Goal: Information Seeking & Learning: Learn about a topic

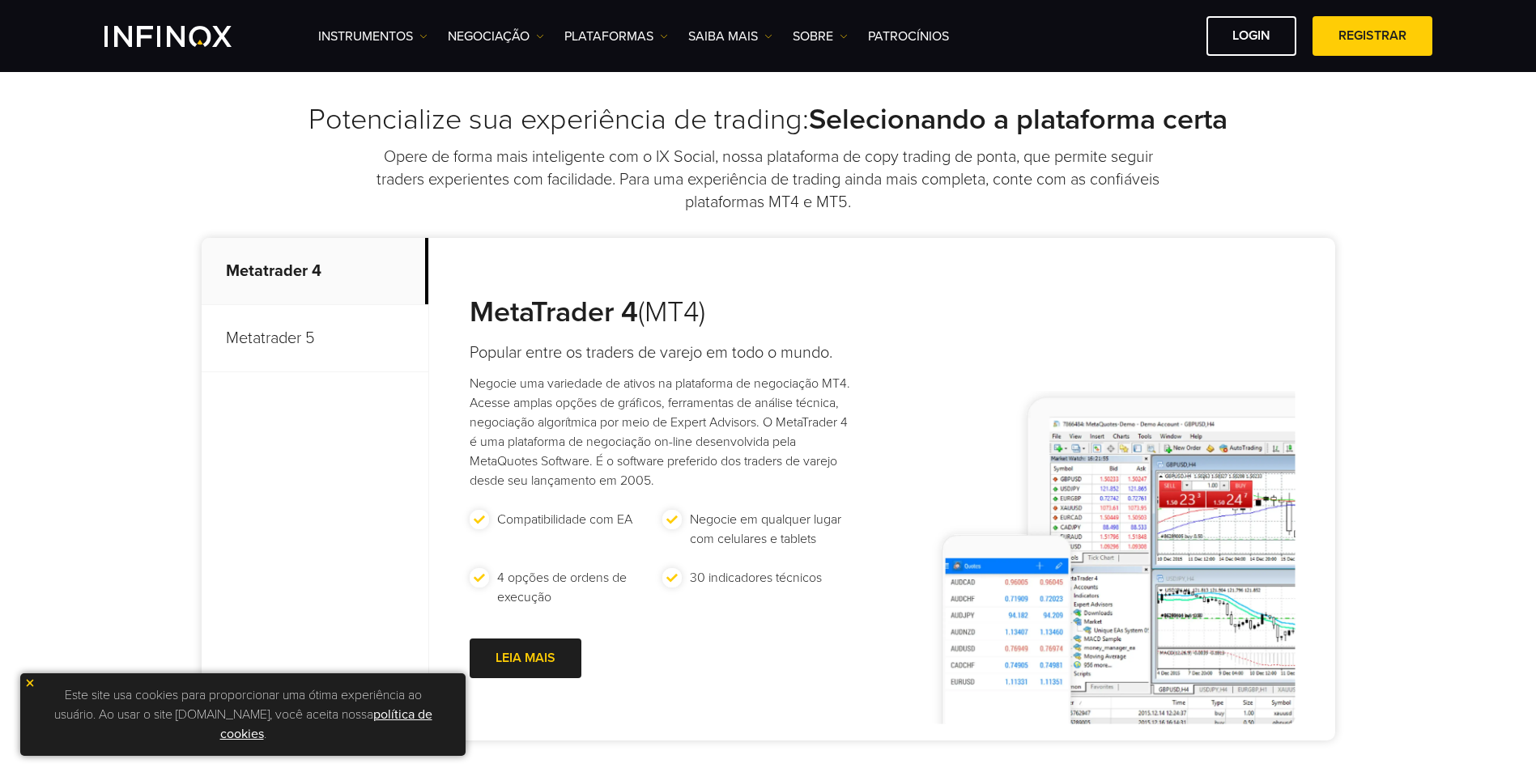
scroll to position [648, 0]
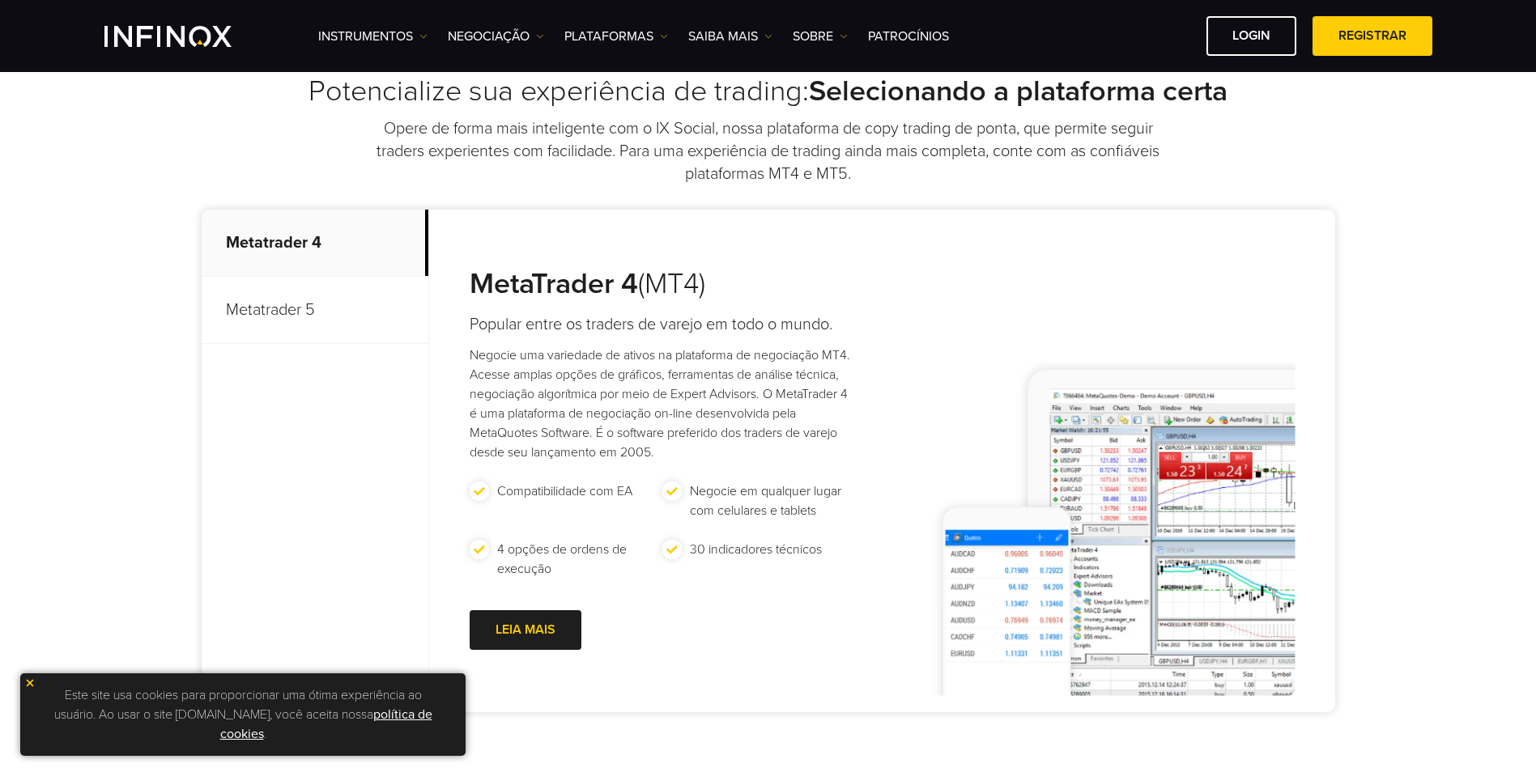
click at [325, 301] on p "Metatrader 5" at bounding box center [315, 310] width 227 height 67
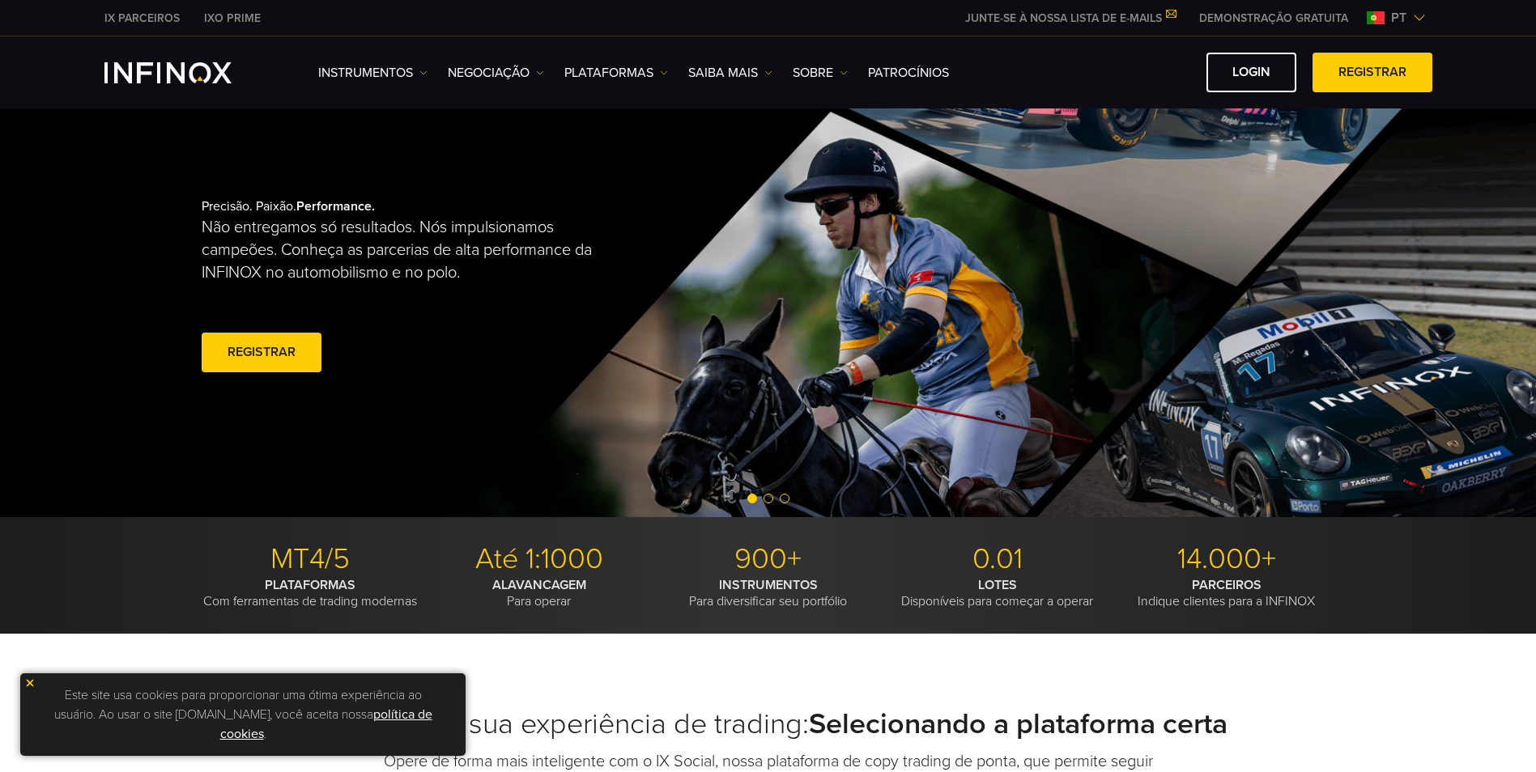
scroll to position [0, 0]
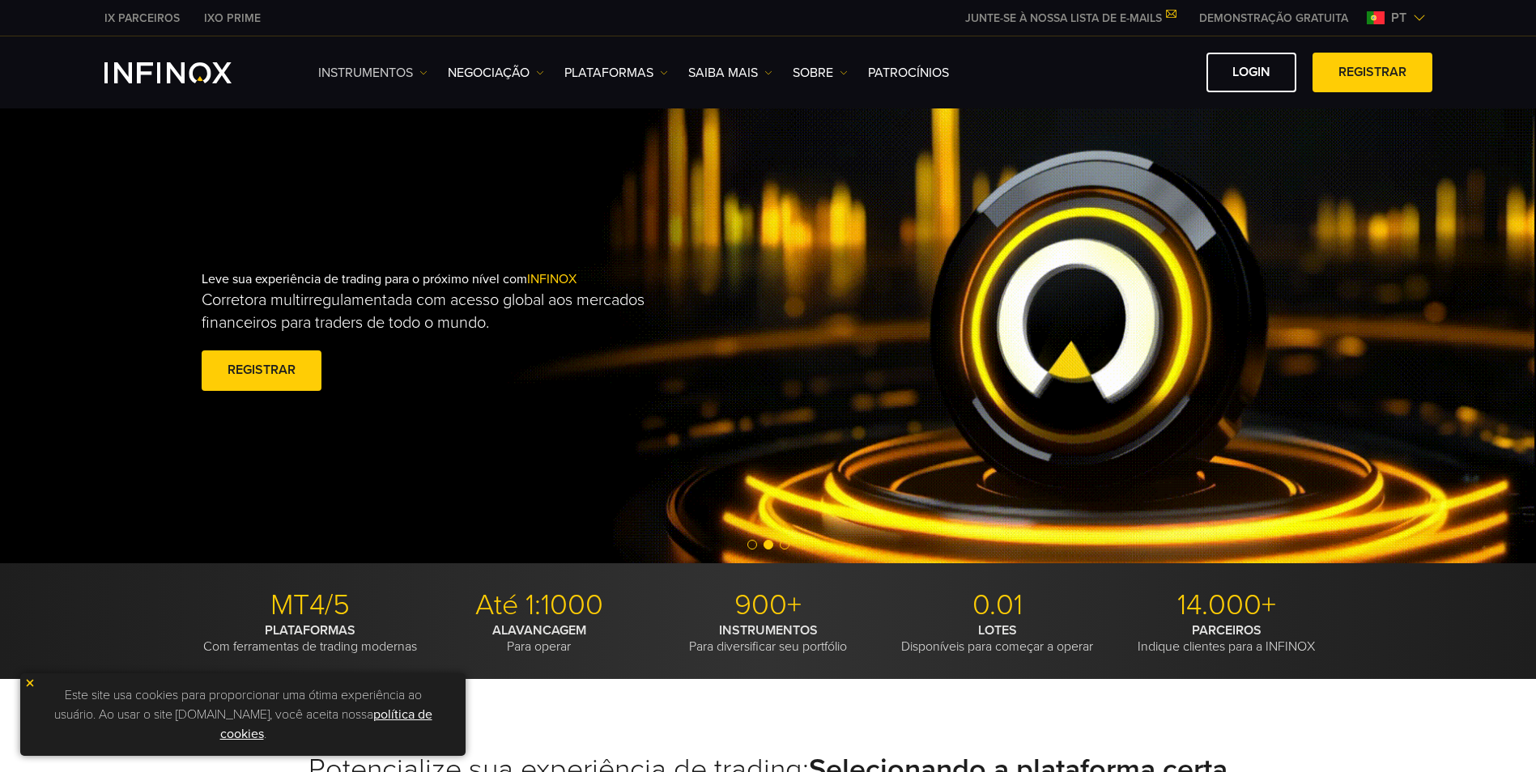
click at [408, 75] on link "Instrumentos" at bounding box center [372, 72] width 109 height 19
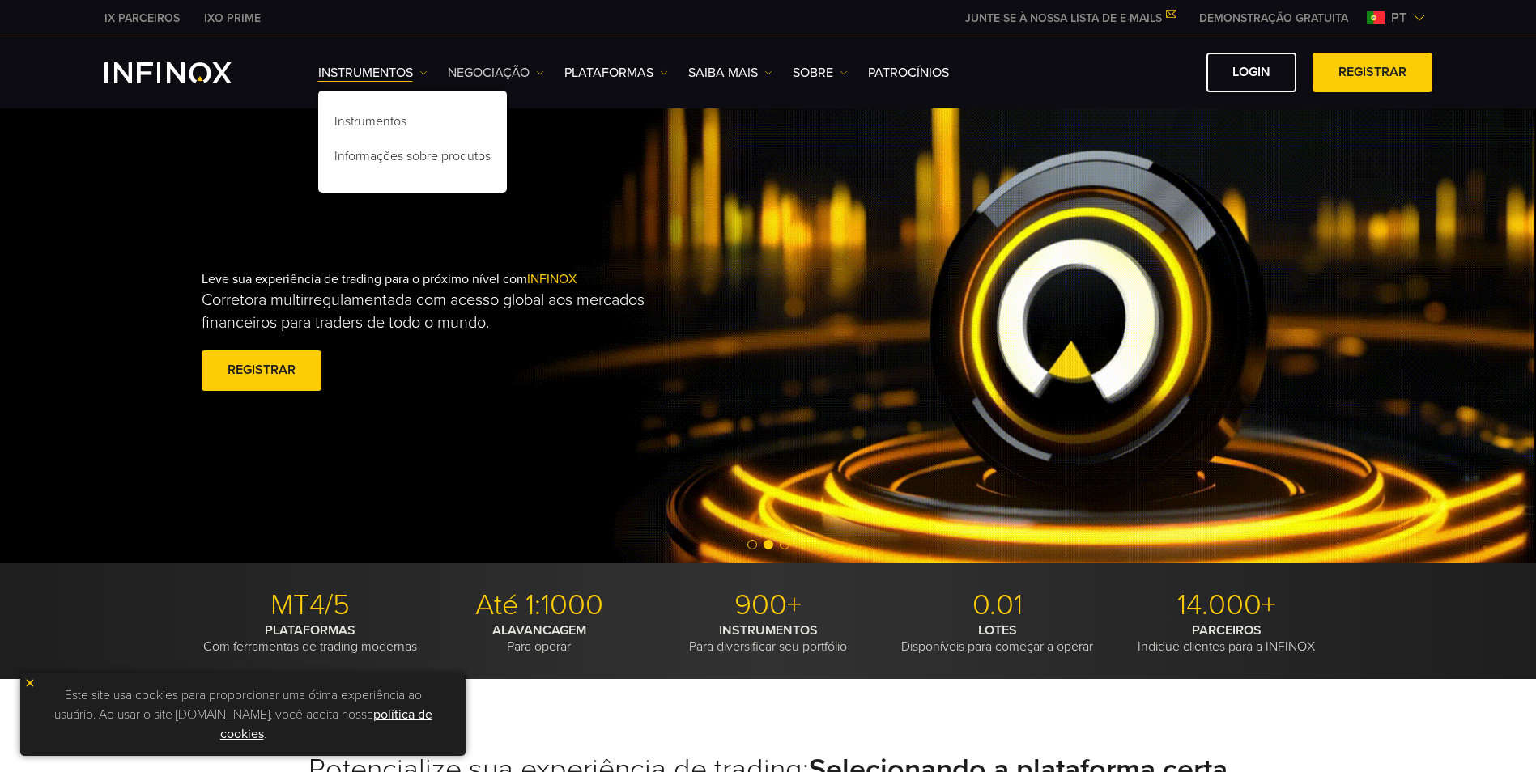
click at [478, 74] on link "NEGOCIAÇÃO" at bounding box center [496, 72] width 96 height 19
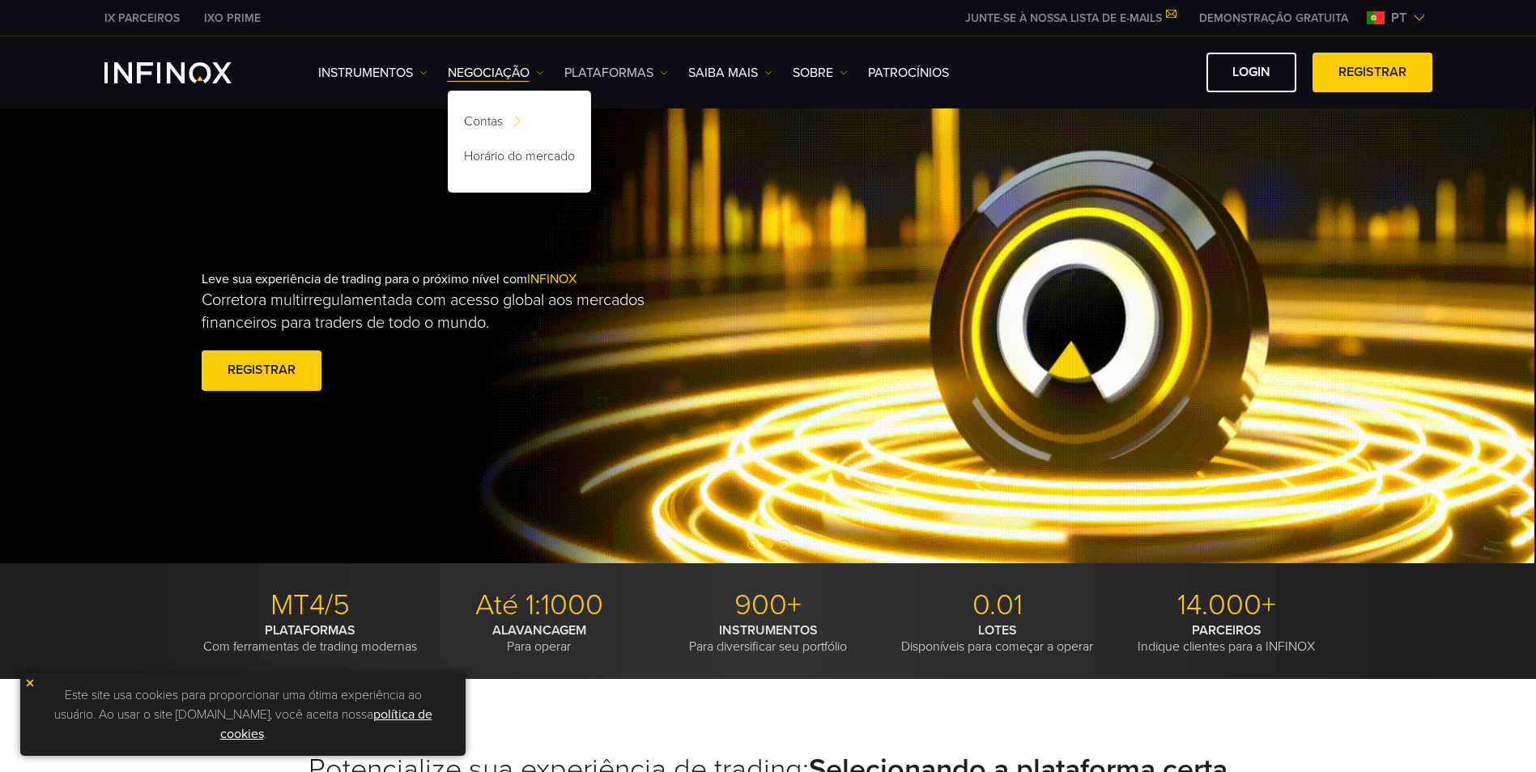
click at [654, 74] on link "PLATAFORMAS" at bounding box center [616, 72] width 104 height 19
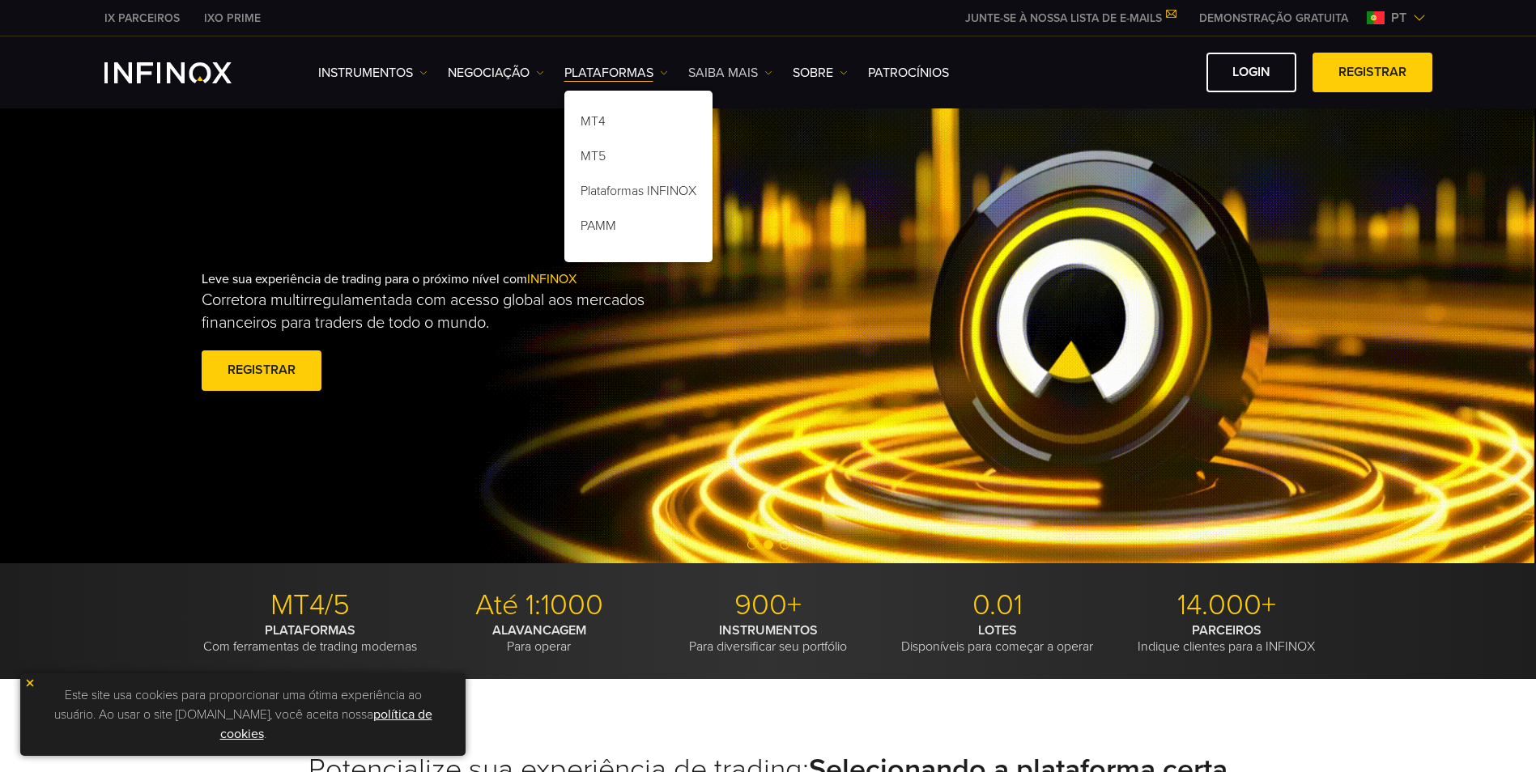
click at [752, 79] on link "Saiba mais" at bounding box center [730, 72] width 84 height 19
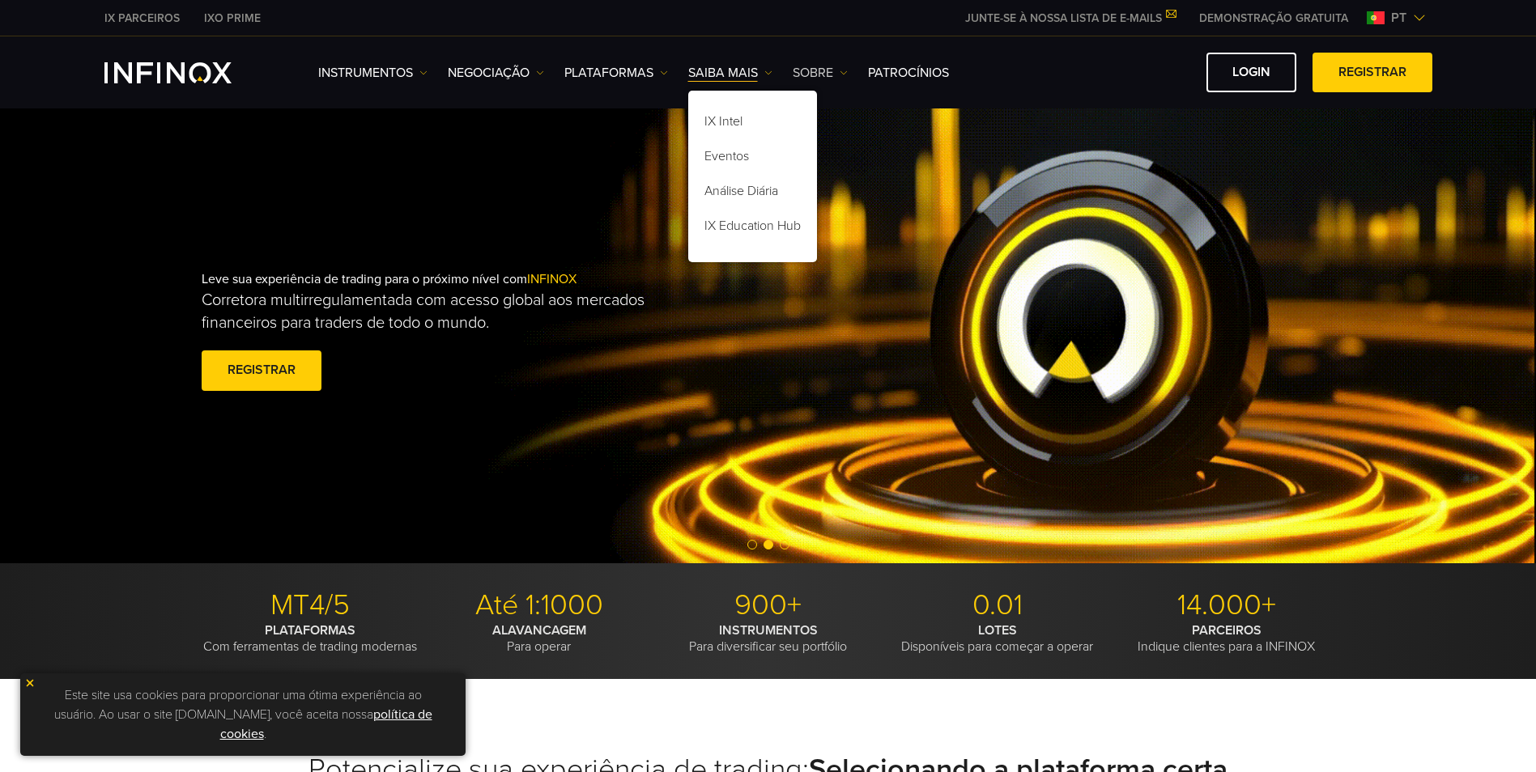
click at [812, 68] on link "SOBRE" at bounding box center [820, 72] width 55 height 19
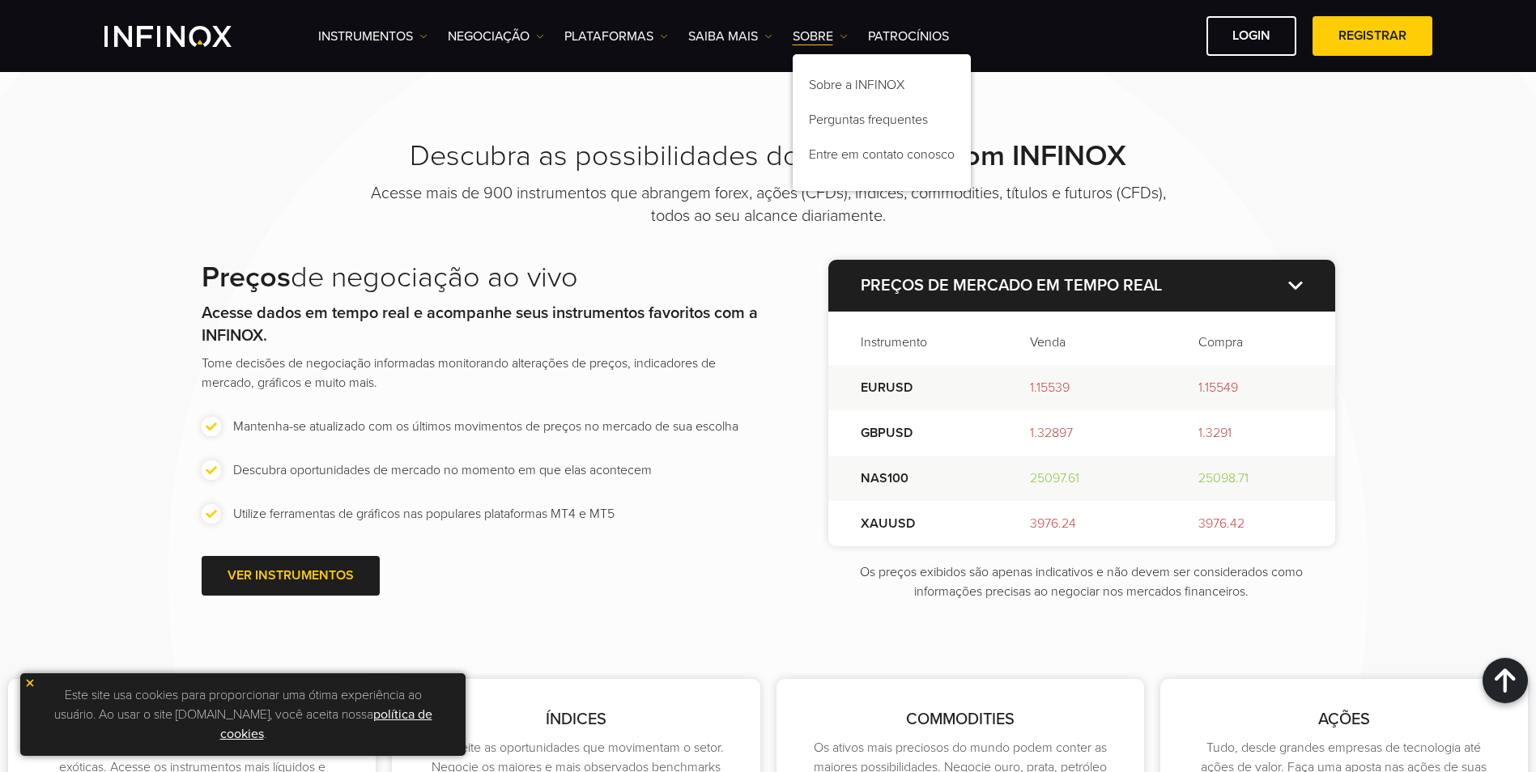
scroll to position [2024, 0]
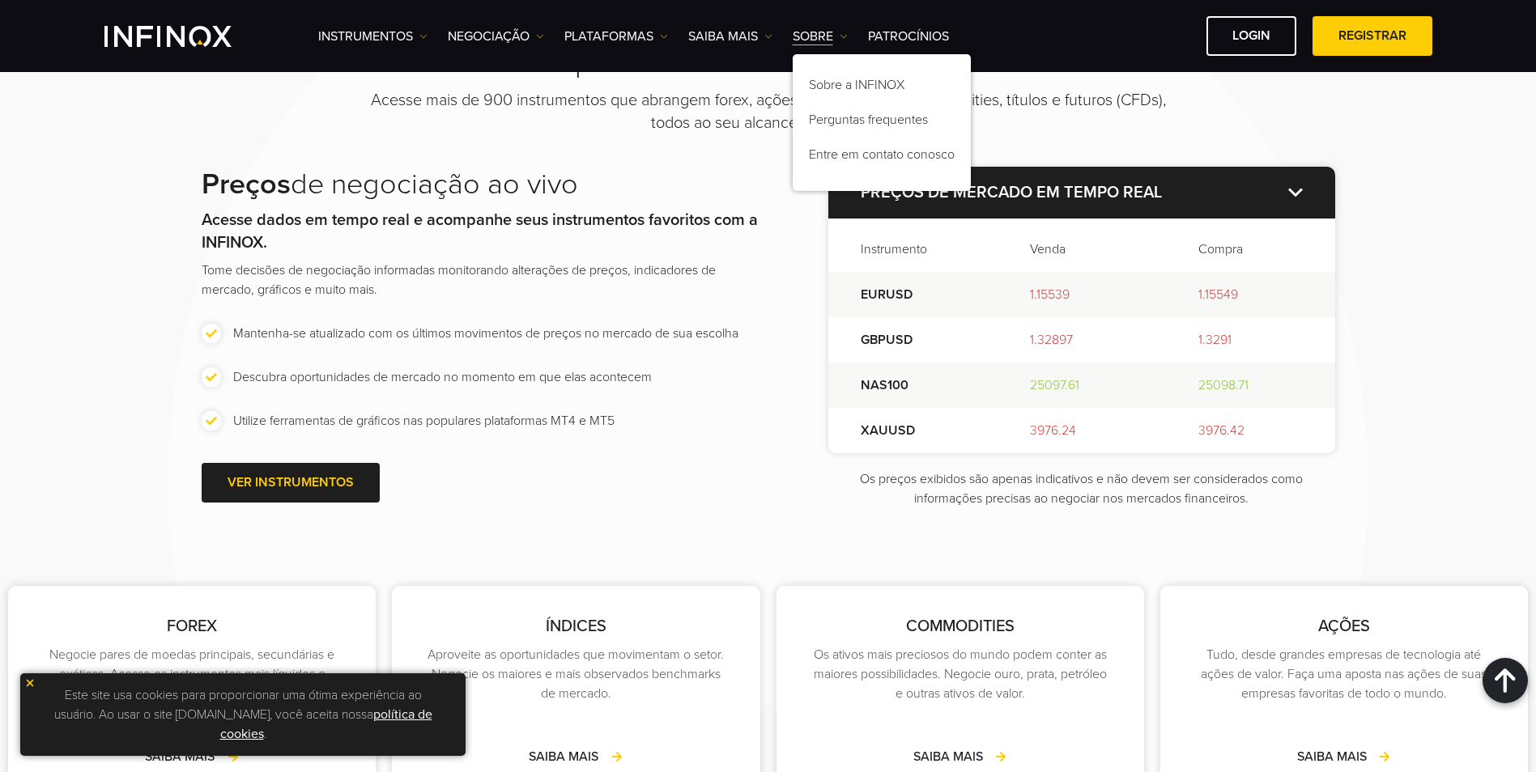
click at [1296, 190] on img at bounding box center [1295, 192] width 15 height 9
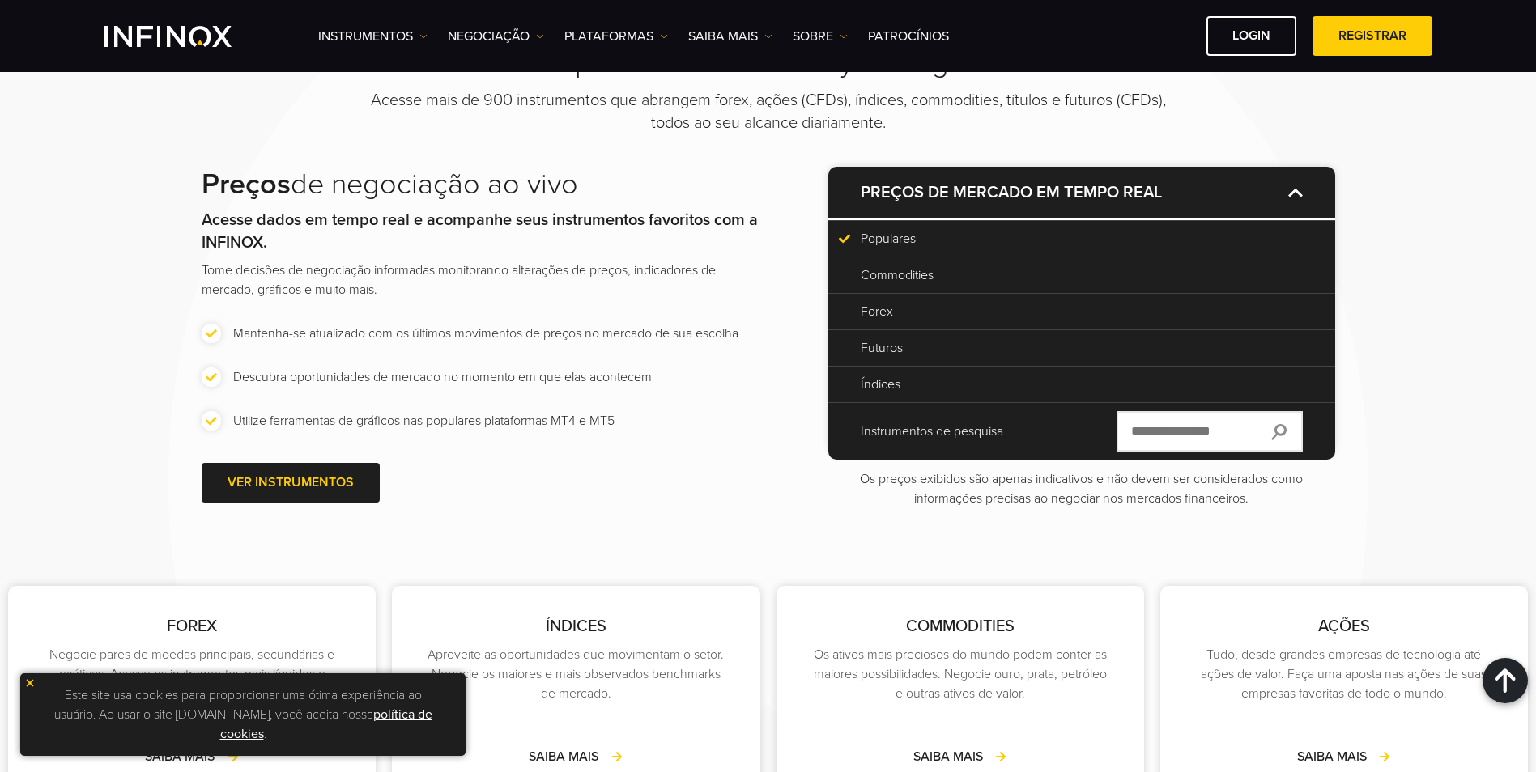
scroll to position [0, 0]
click at [1293, 198] on p "Preços de mercado em tempo real" at bounding box center [1081, 193] width 506 height 52
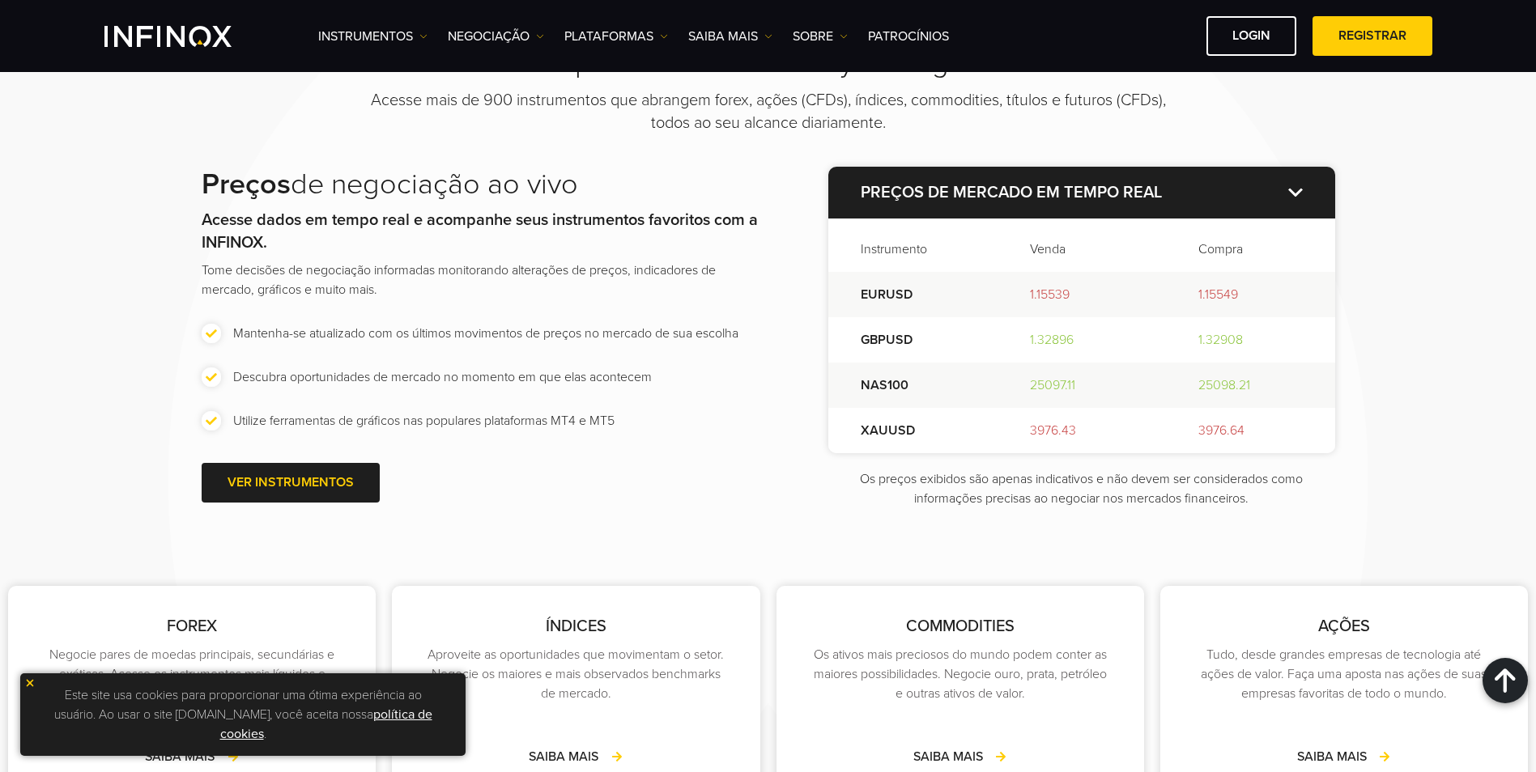
click at [1296, 194] on img at bounding box center [1295, 192] width 15 height 9
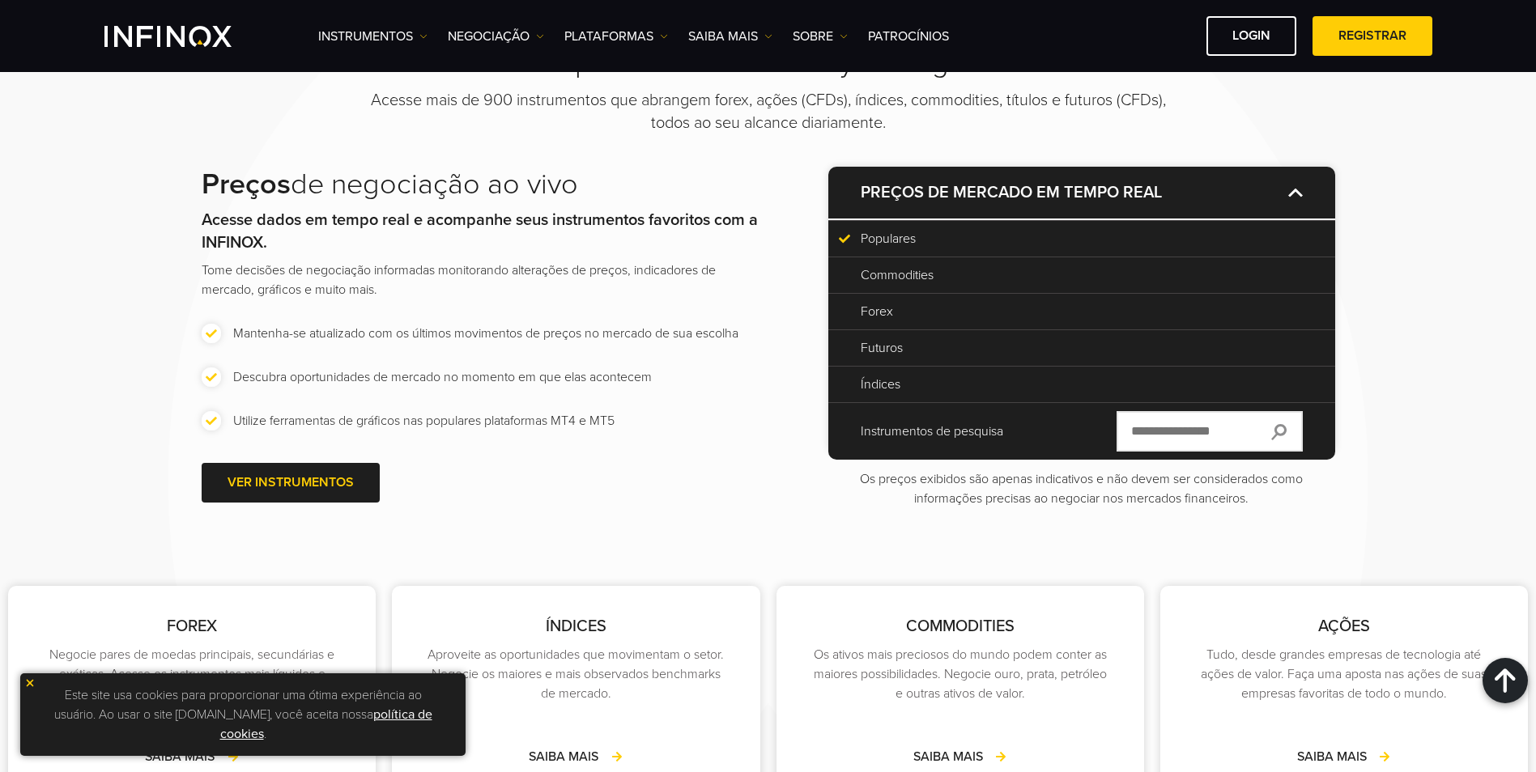
click at [1298, 187] on p "Preços de mercado em tempo real" at bounding box center [1081, 193] width 506 height 52
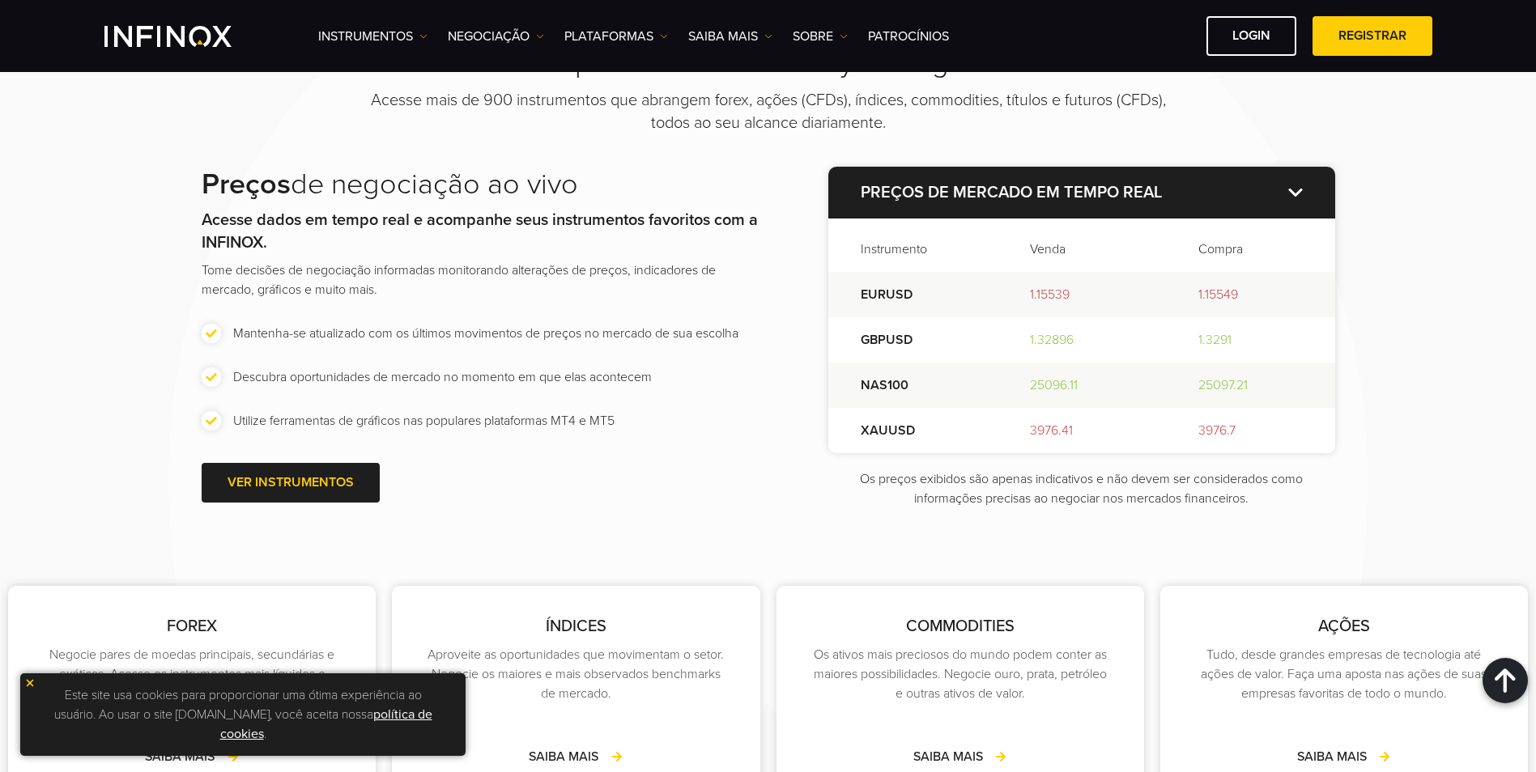
scroll to position [2267, 0]
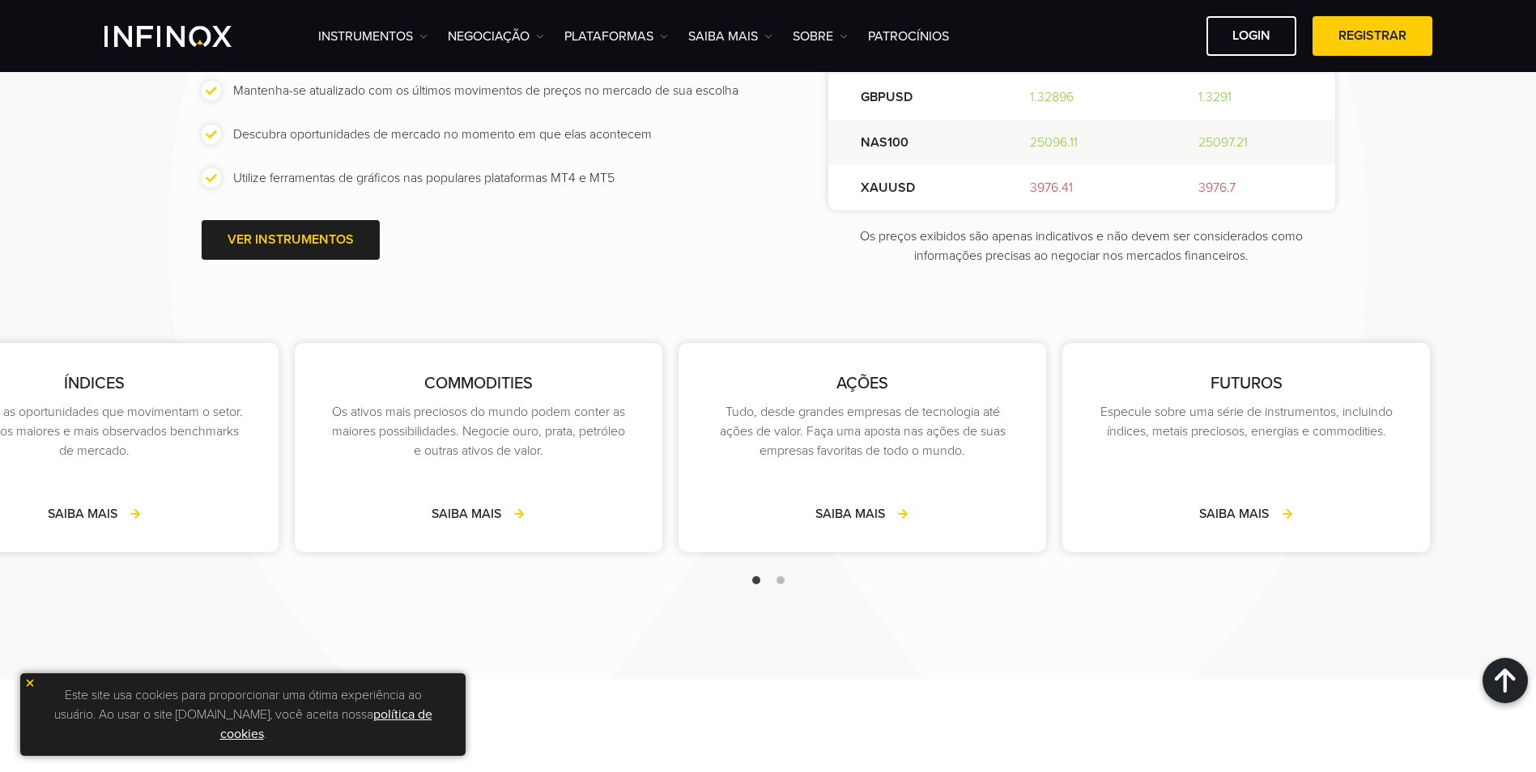
click at [525, 464] on div "FOREX Negocie pares de moedas principais, secundárias e exóticas. Acesse os ins…" at bounding box center [286, 466] width 1536 height 263
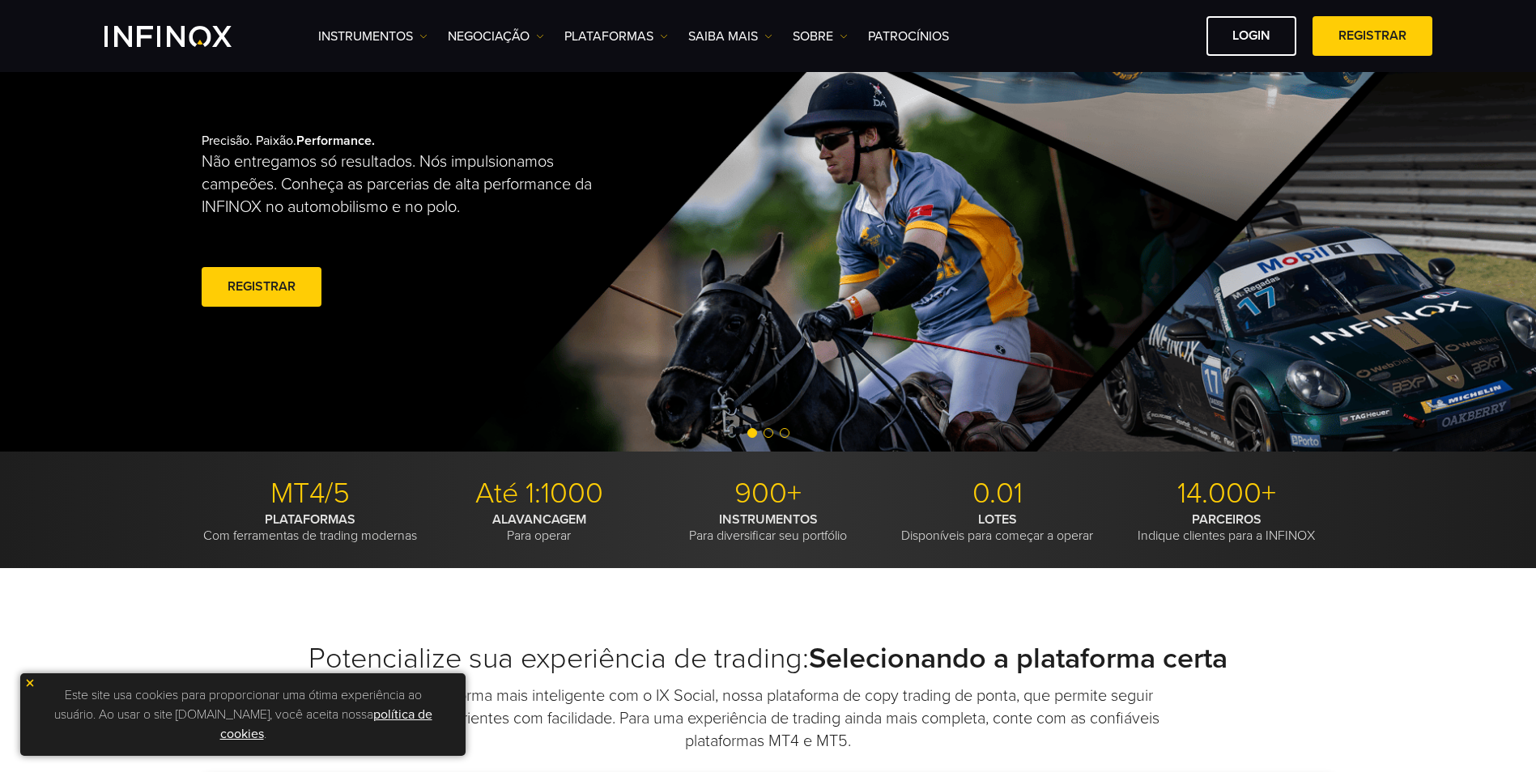
scroll to position [0, 0]
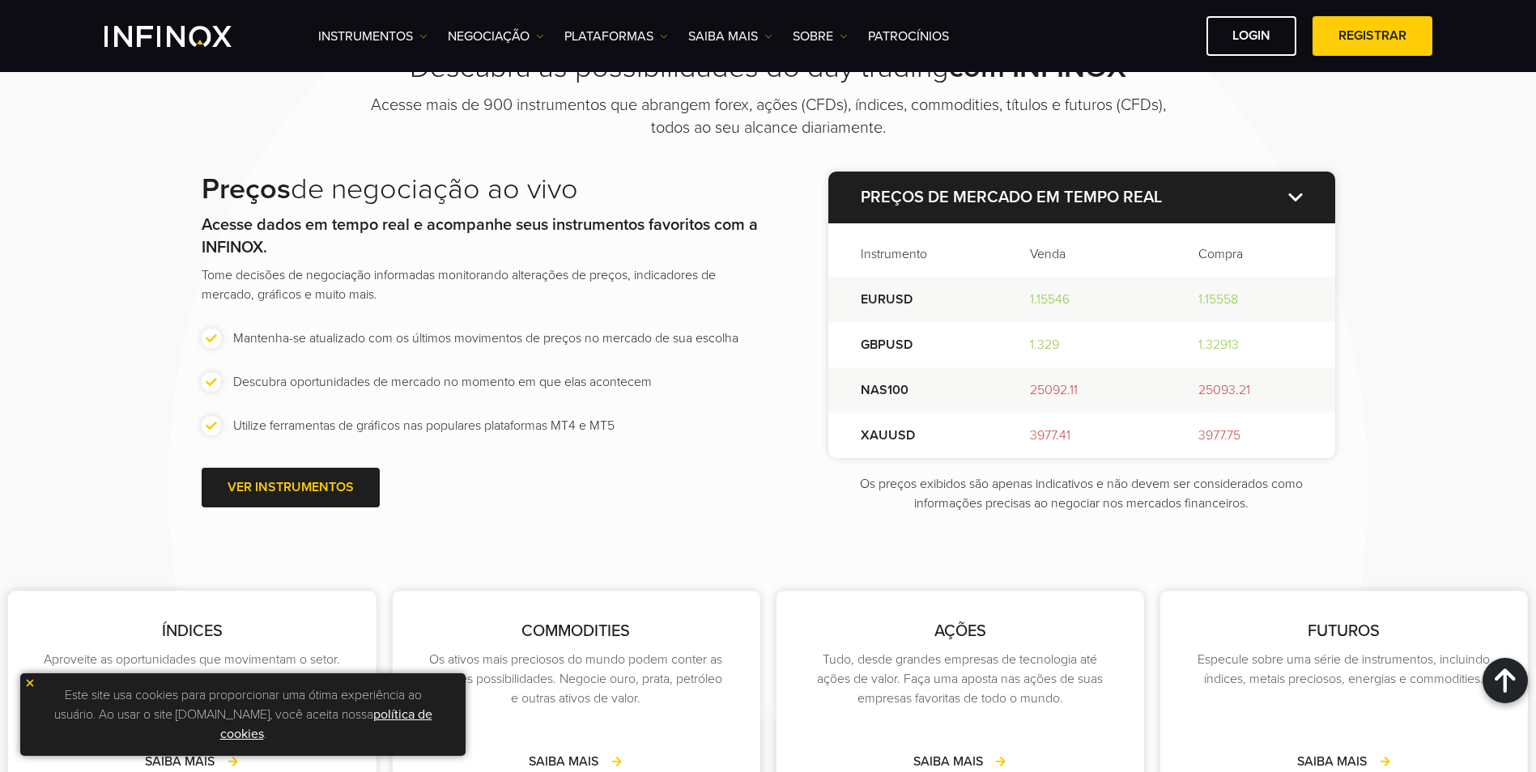
scroll to position [2024, 0]
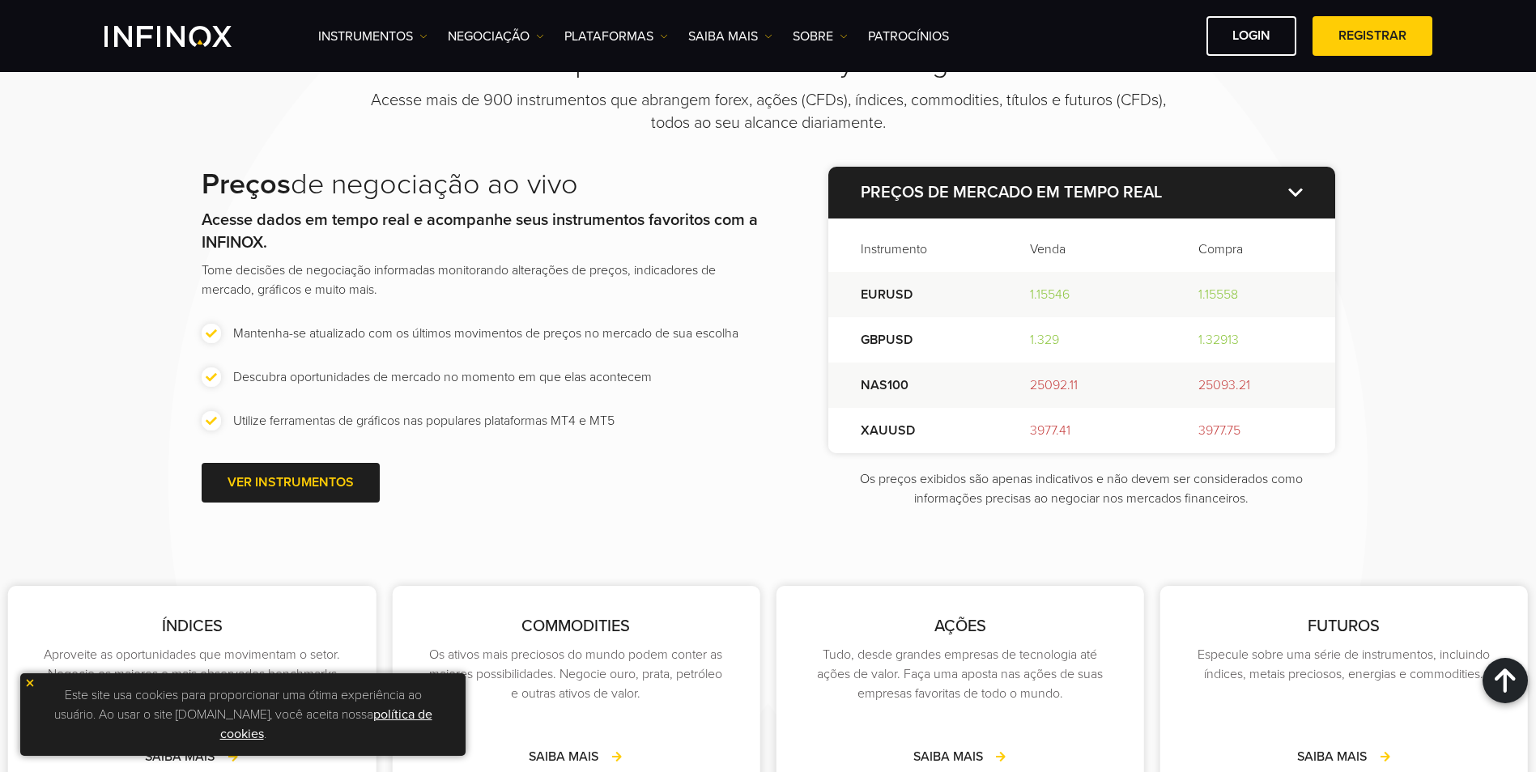
click at [1286, 188] on p "Preços de mercado em tempo real" at bounding box center [1081, 193] width 506 height 52
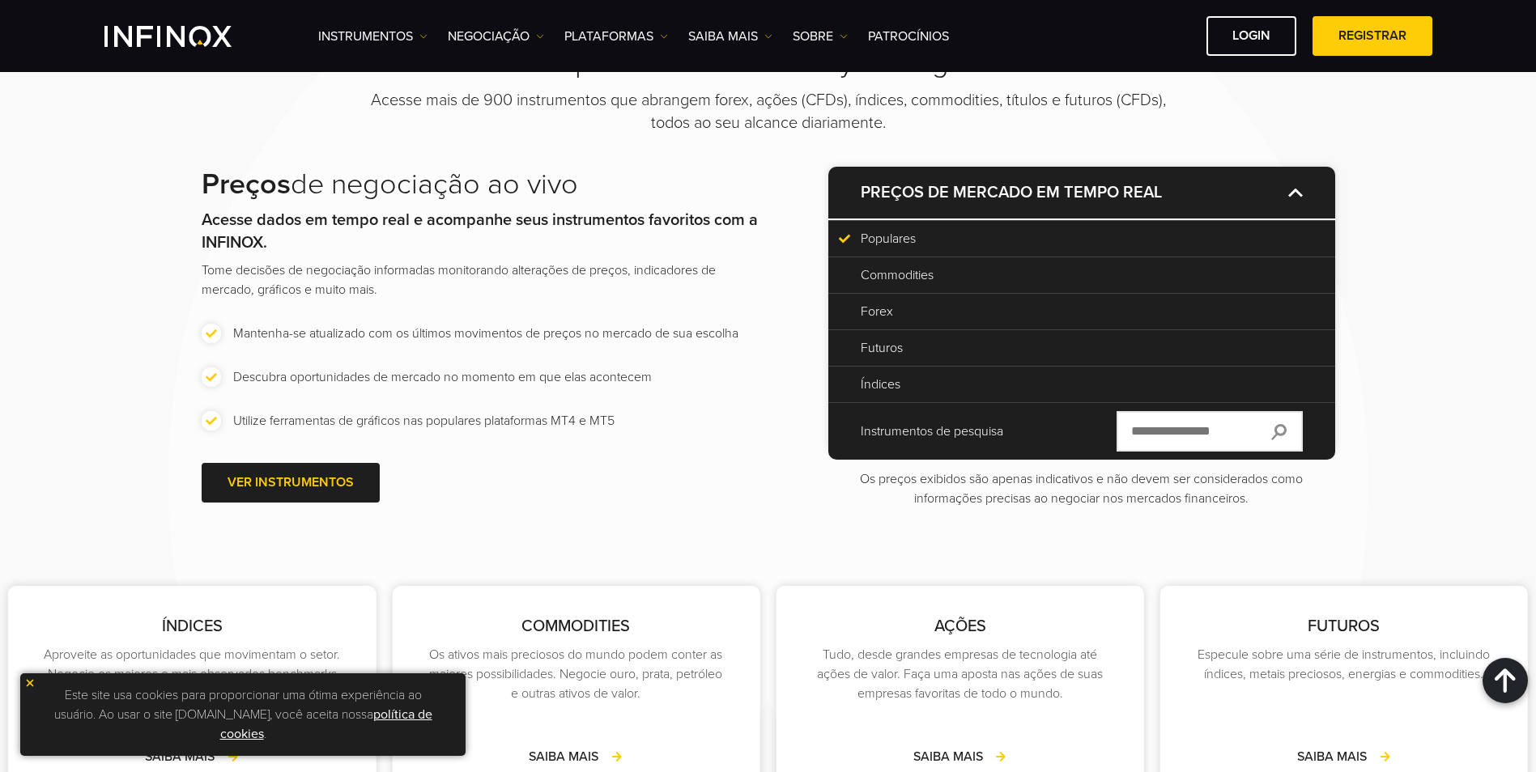
click at [896, 351] on p "Futuros" at bounding box center [1081, 347] width 441 height 19
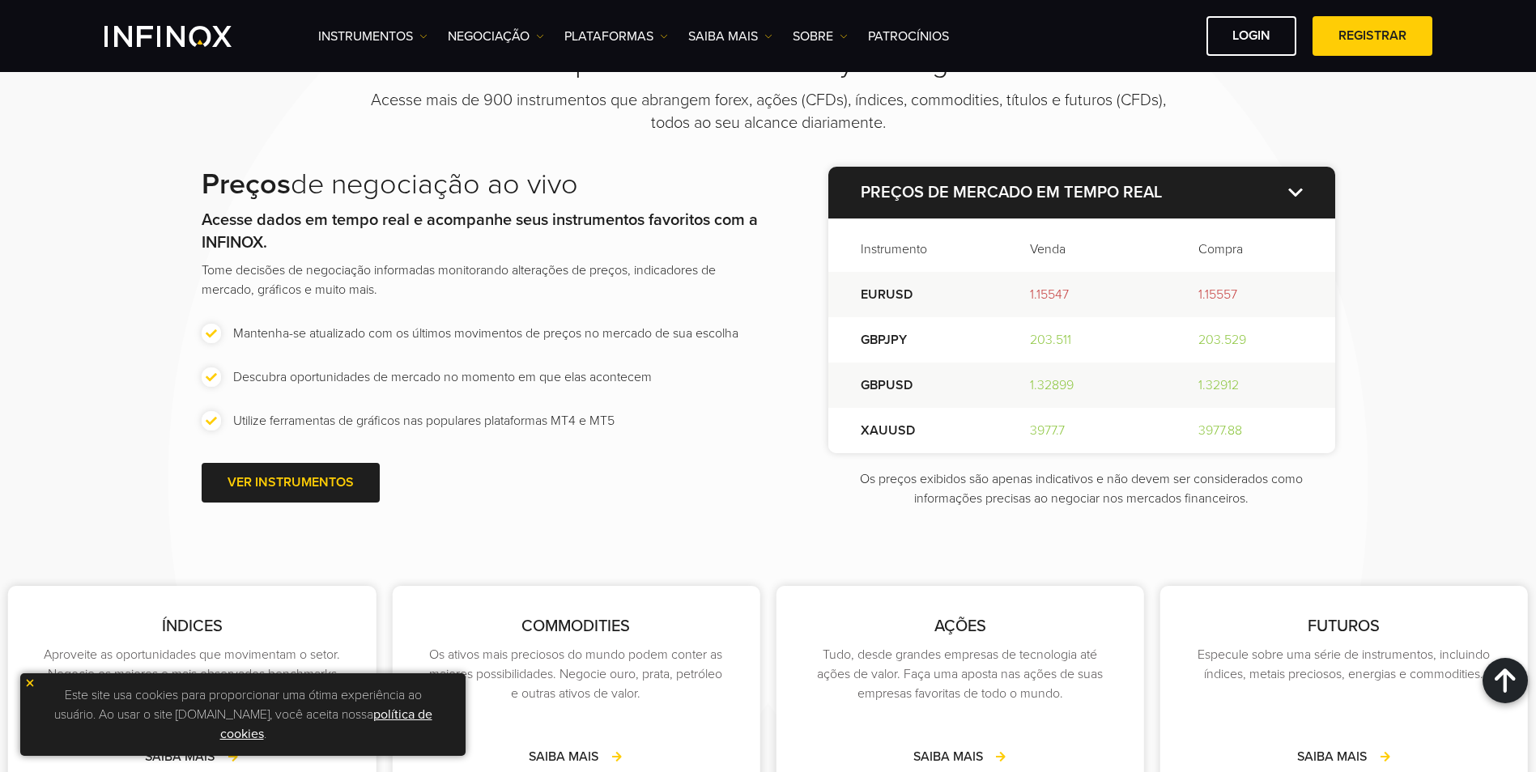
click at [1291, 191] on img at bounding box center [1295, 192] width 15 height 9
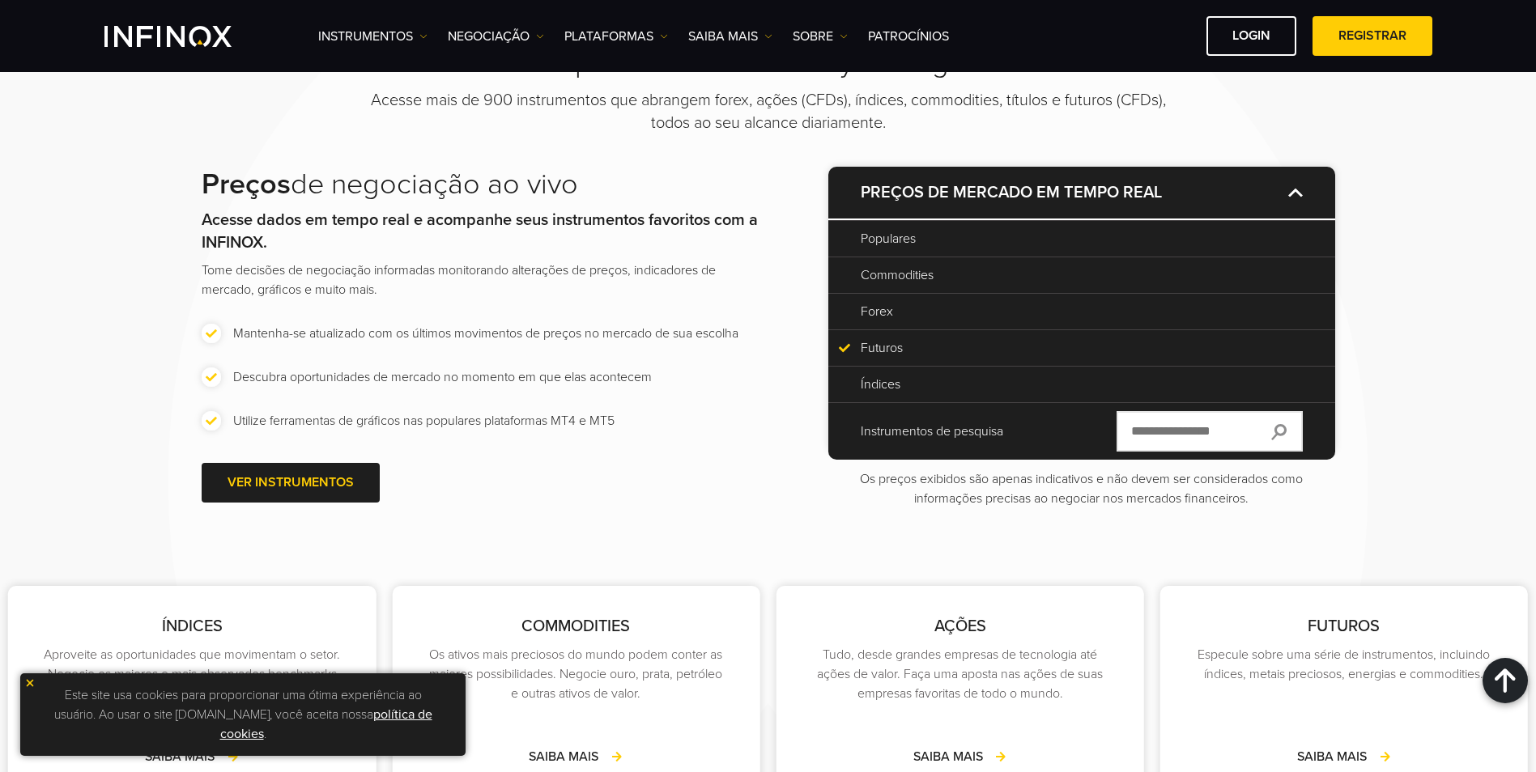
click at [917, 377] on p "Índices" at bounding box center [1081, 384] width 441 height 19
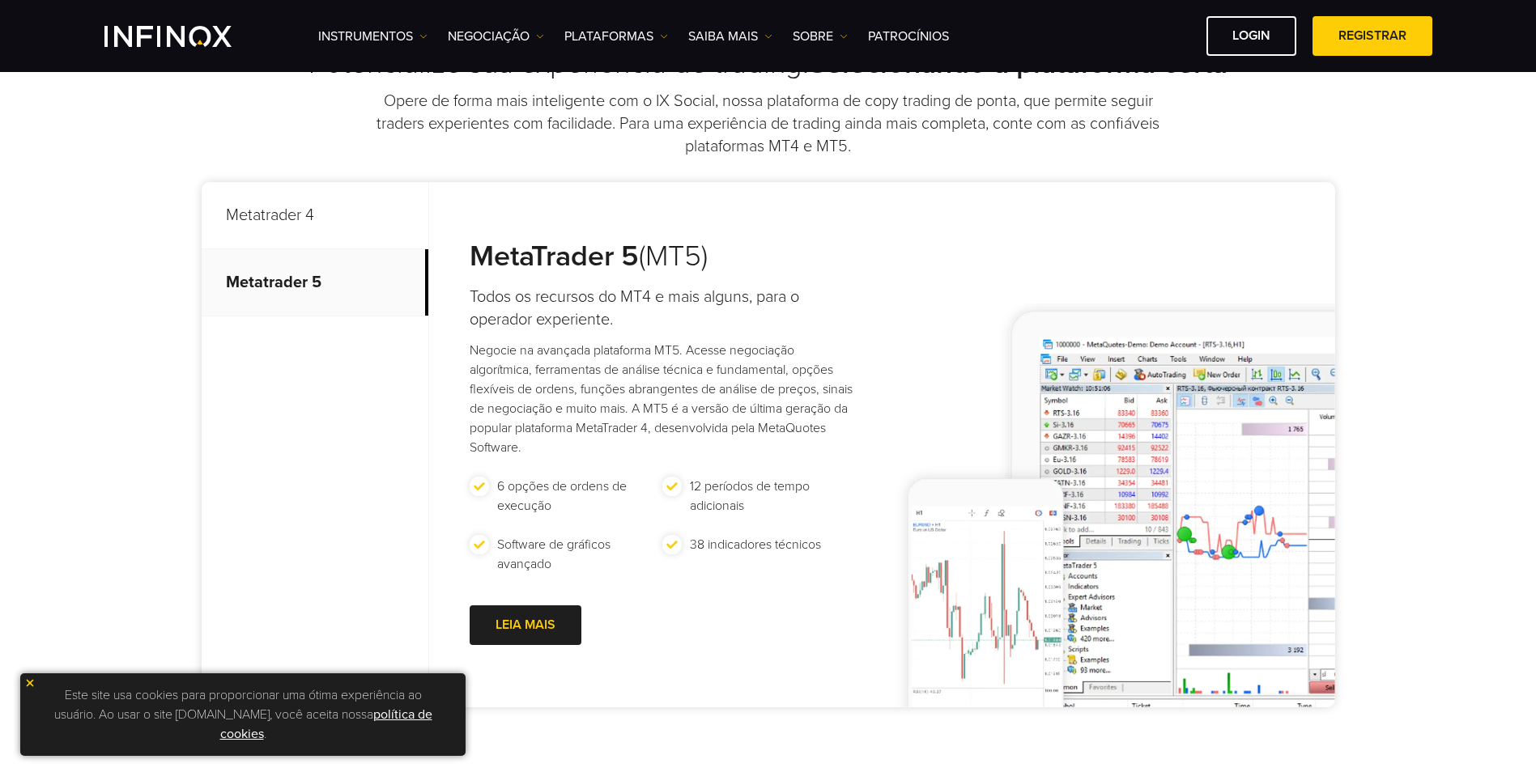
scroll to position [648, 0]
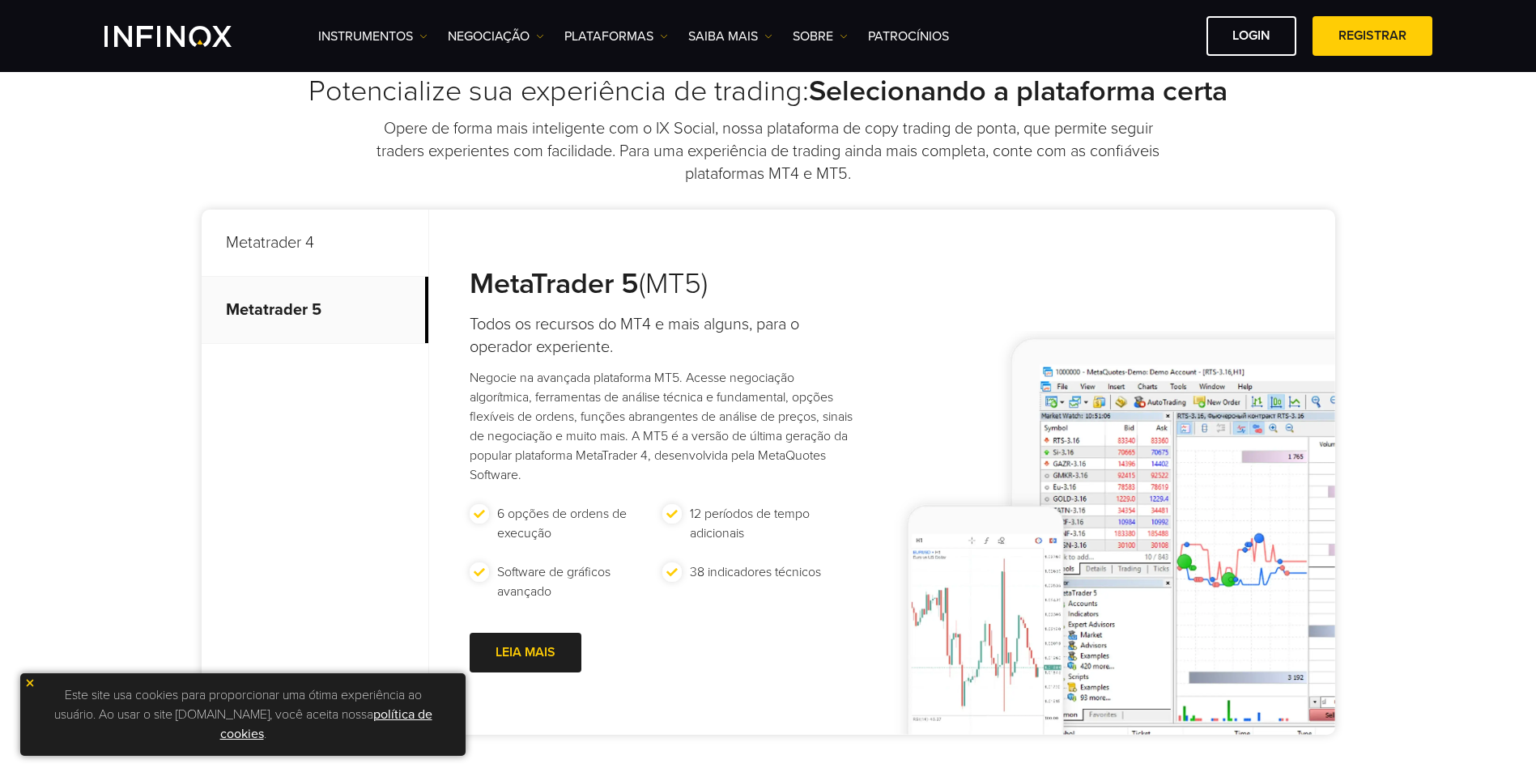
click at [347, 244] on p "Metatrader 4" at bounding box center [315, 243] width 227 height 67
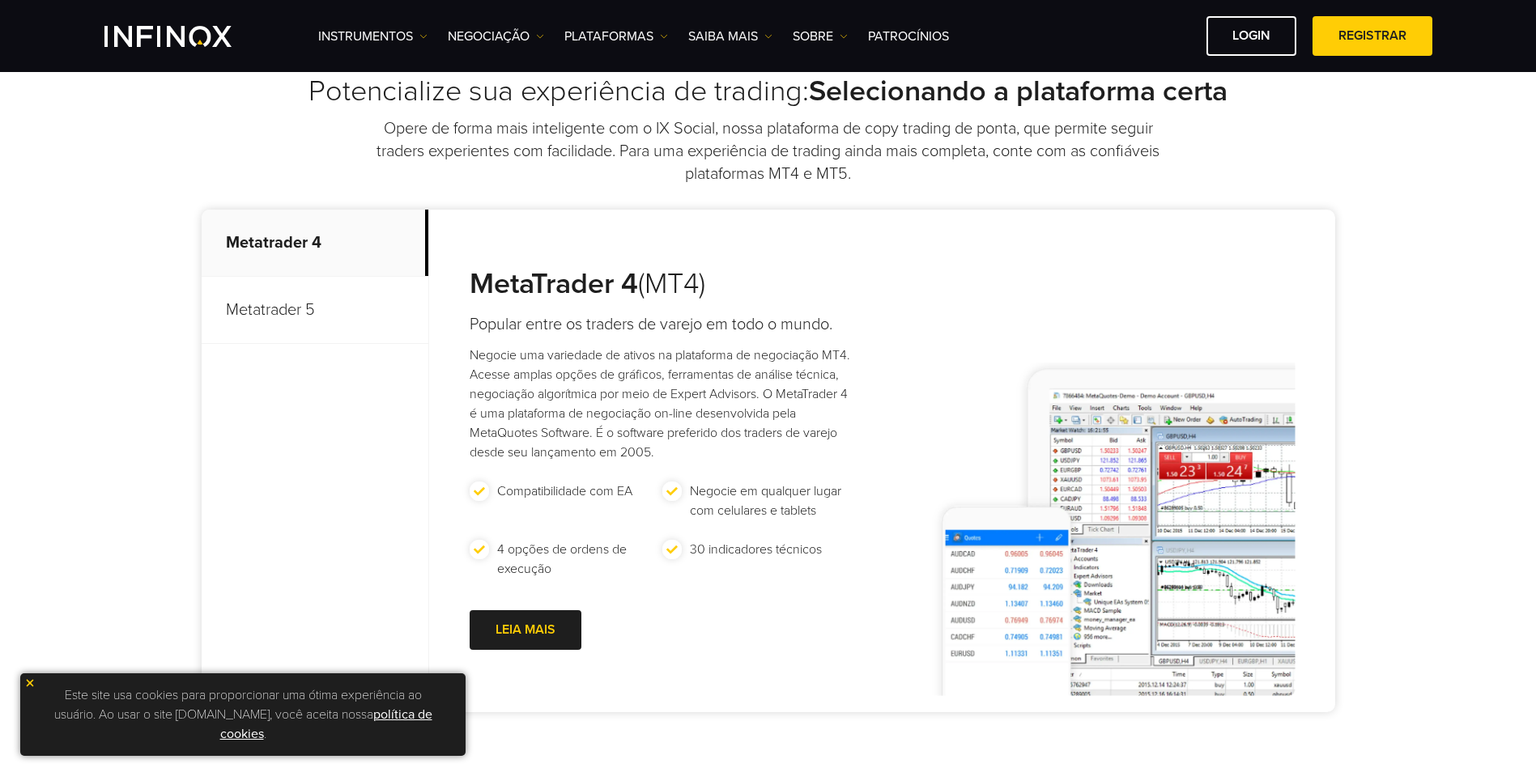
click at [318, 309] on p "Metatrader 5" at bounding box center [315, 310] width 227 height 67
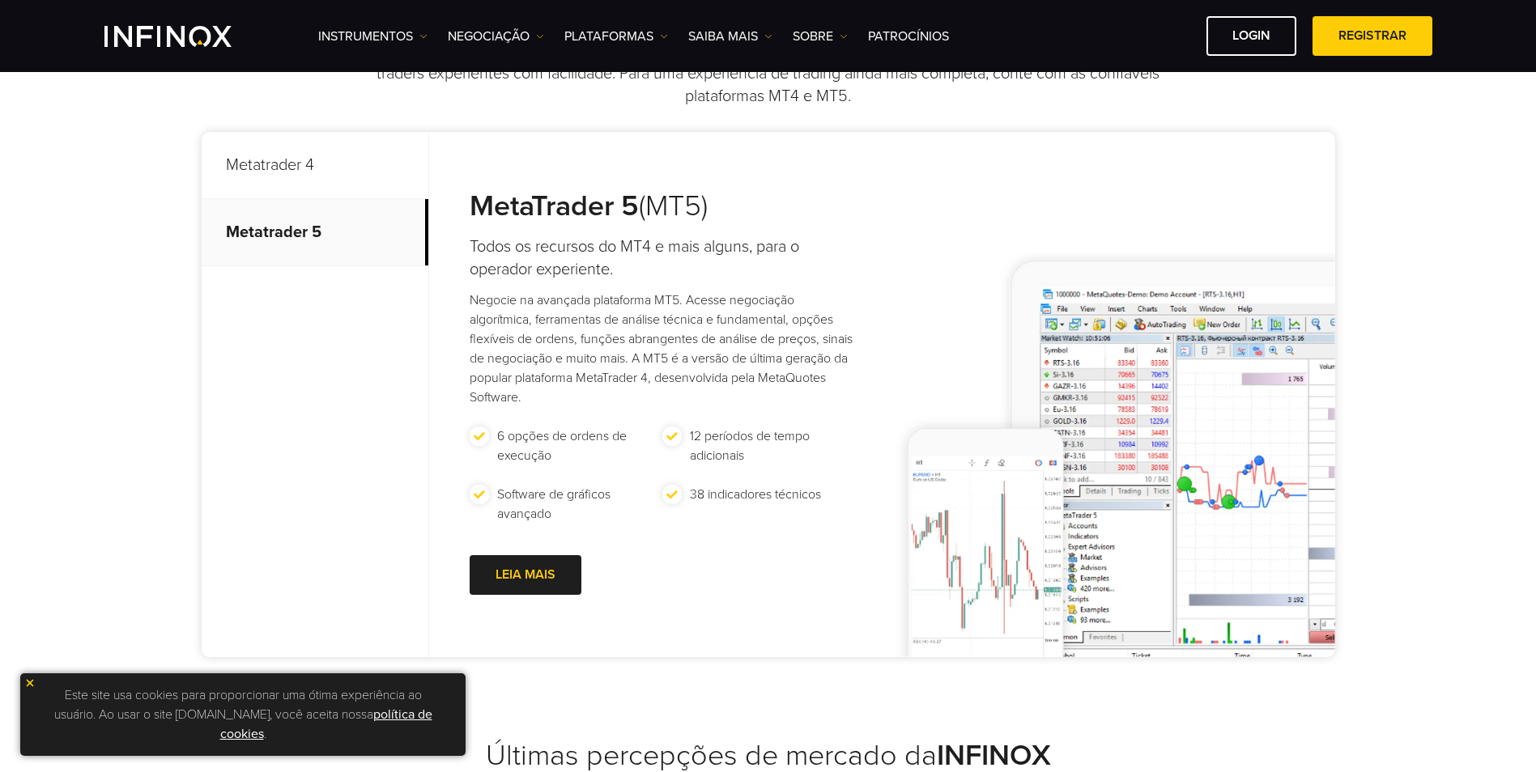
scroll to position [729, 0]
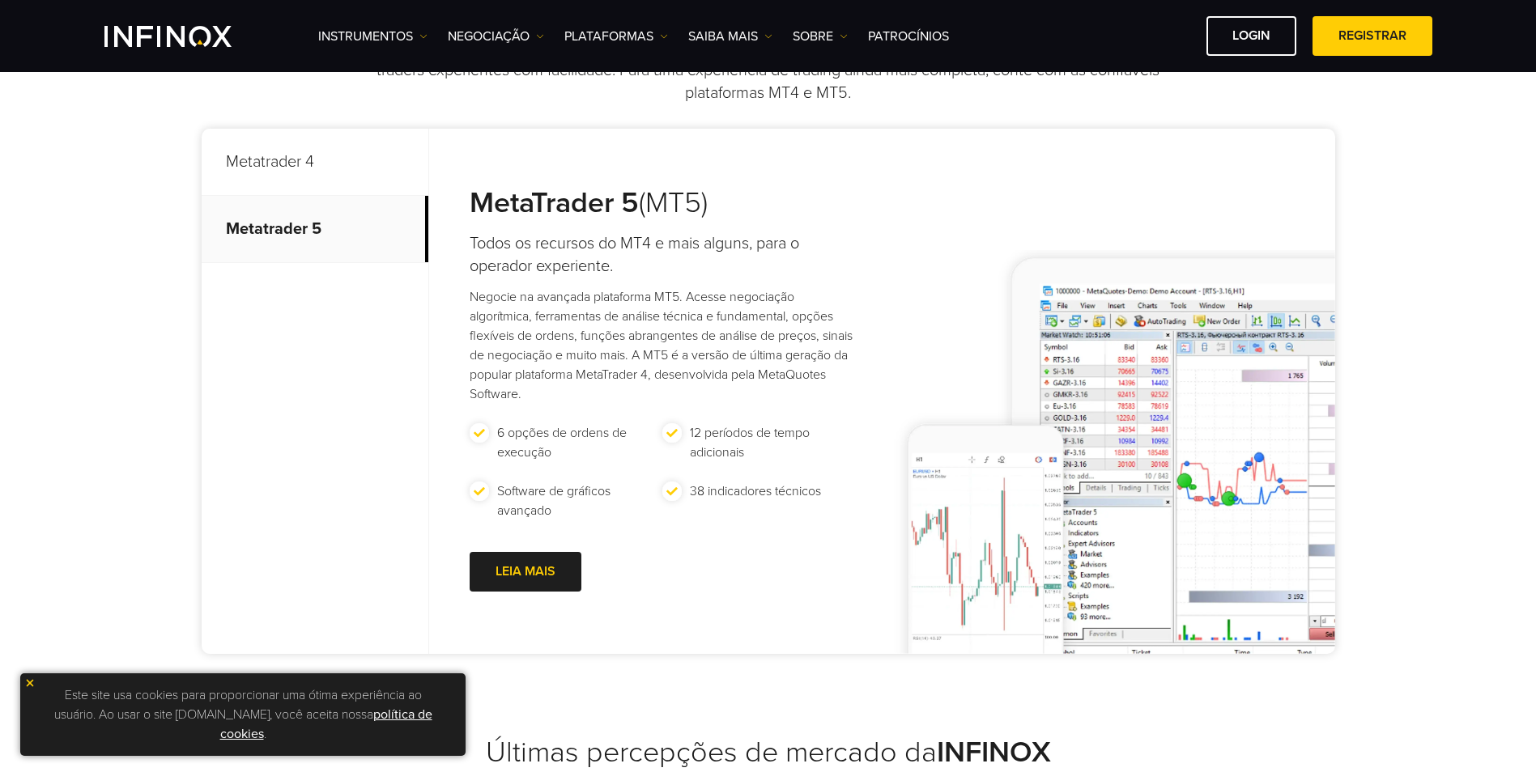
click at [304, 178] on p "Metatrader 4" at bounding box center [315, 162] width 227 height 67
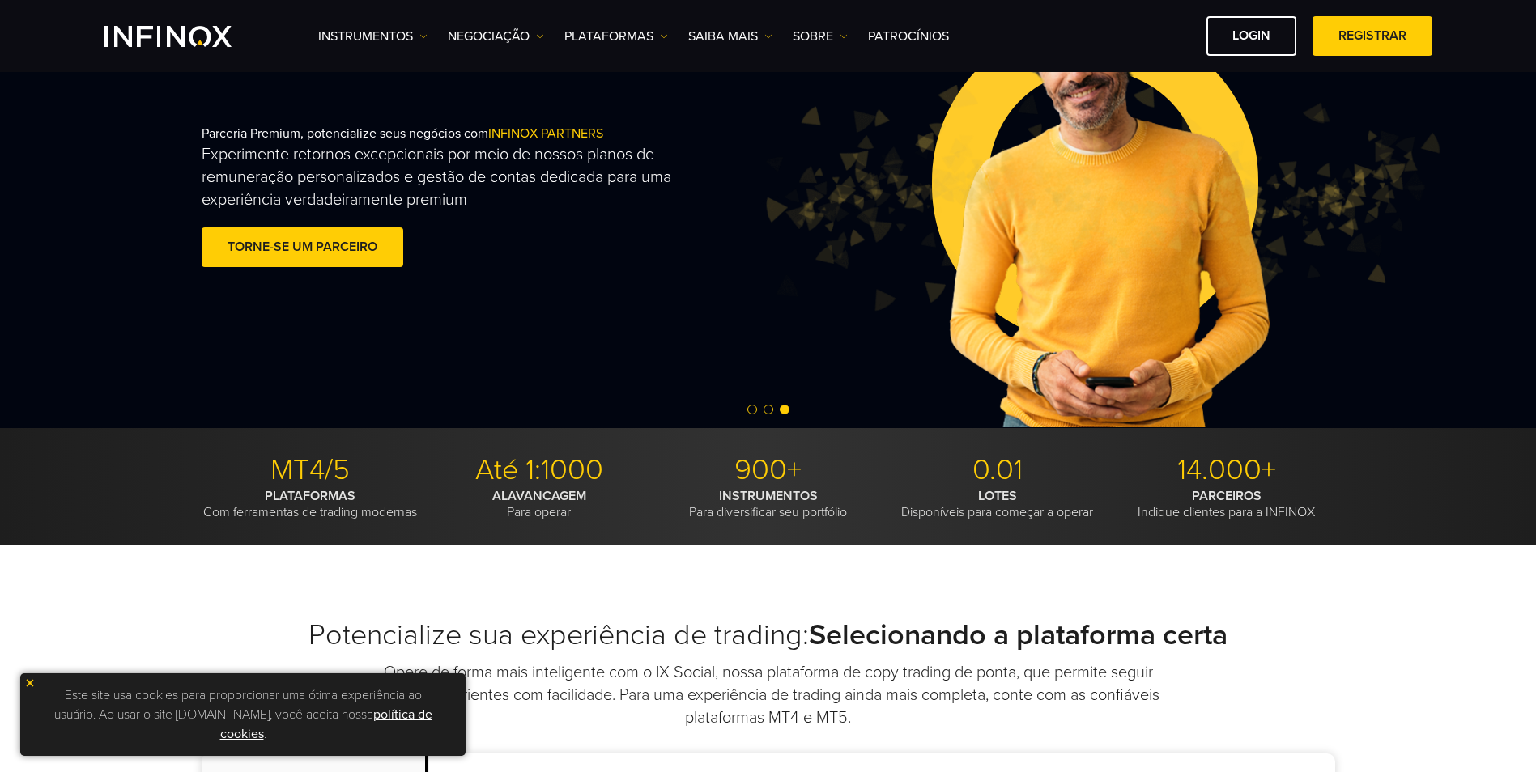
scroll to position [0, 0]
